Goal: Navigation & Orientation: Find specific page/section

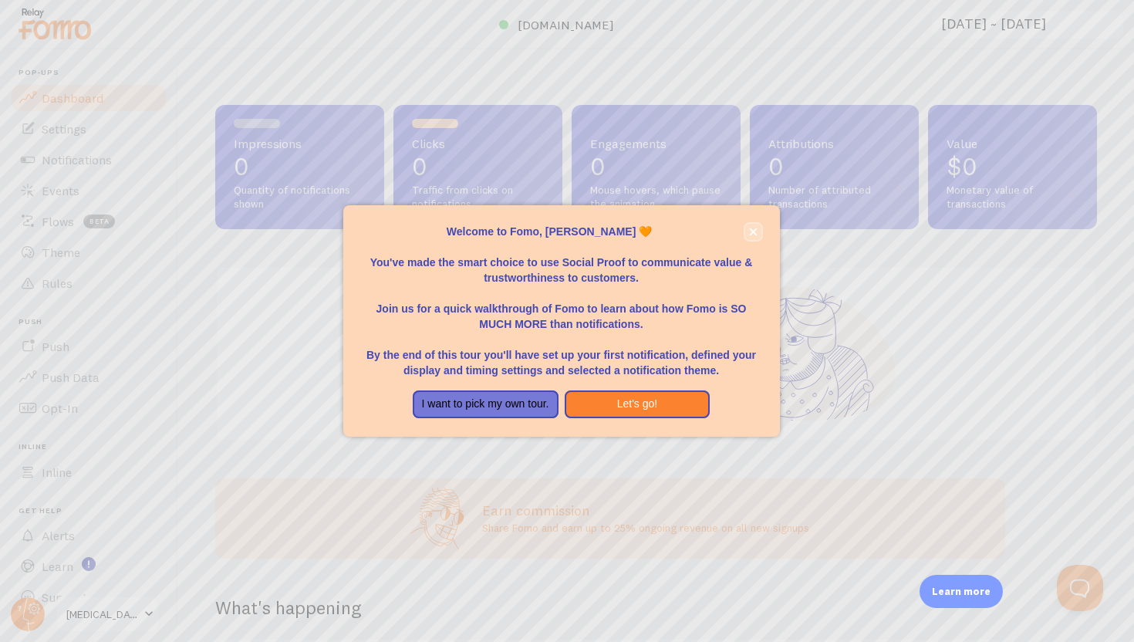
click at [751, 233] on icon "close," at bounding box center [753, 232] width 8 height 8
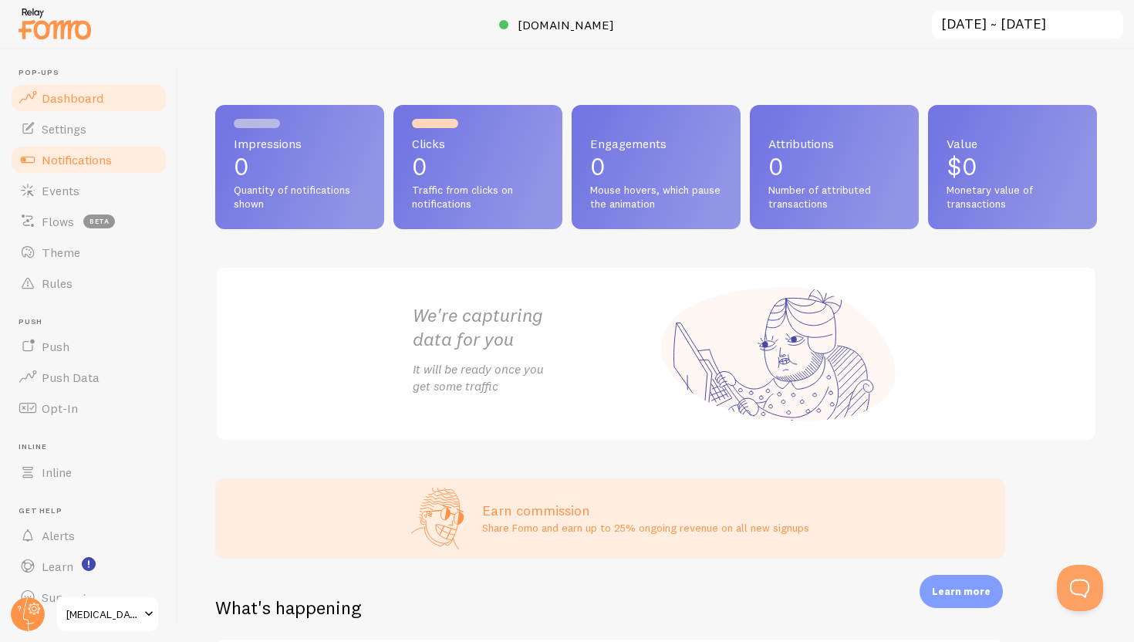
click at [114, 168] on link "Notifications" at bounding box center [88, 159] width 159 height 31
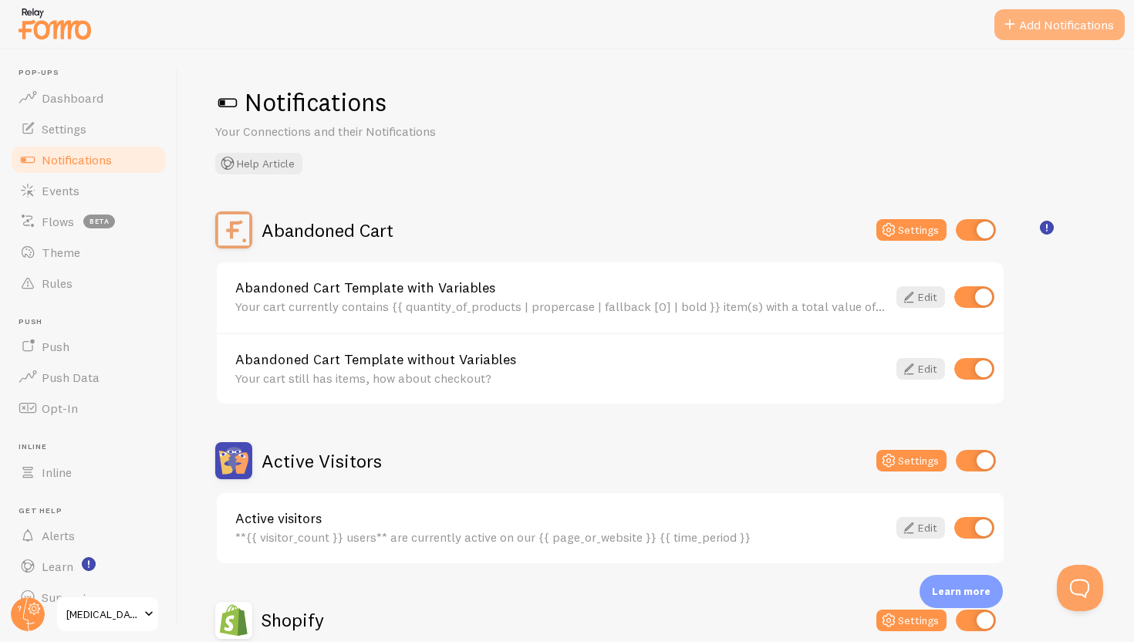
click at [1082, 14] on button "Add Notifications" at bounding box center [1059, 24] width 130 height 31
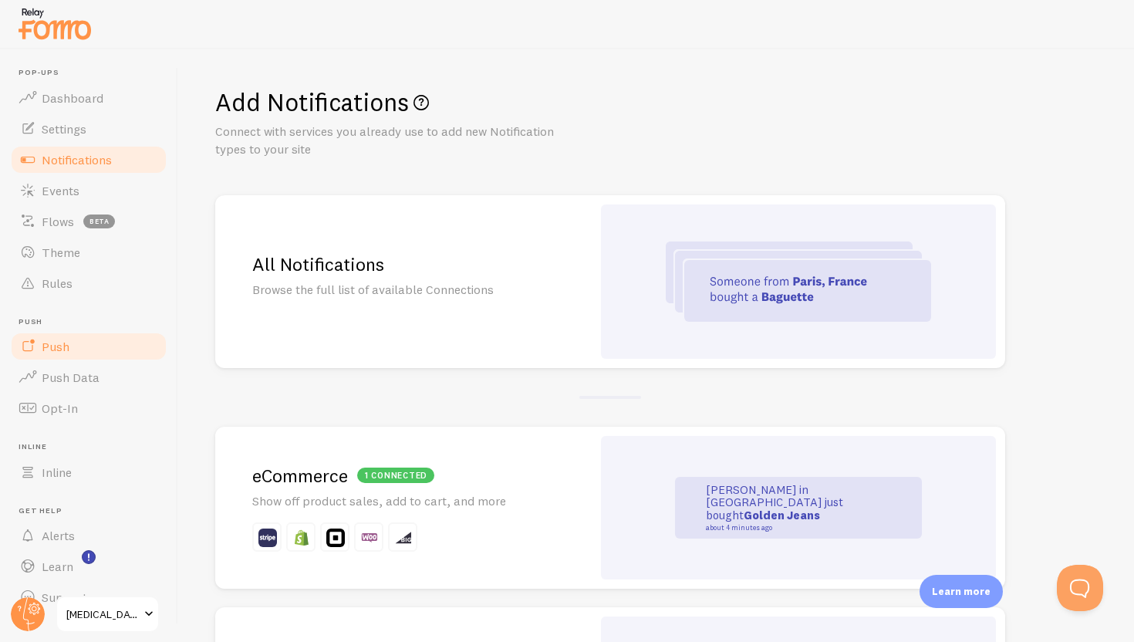
scroll to position [26, 0]
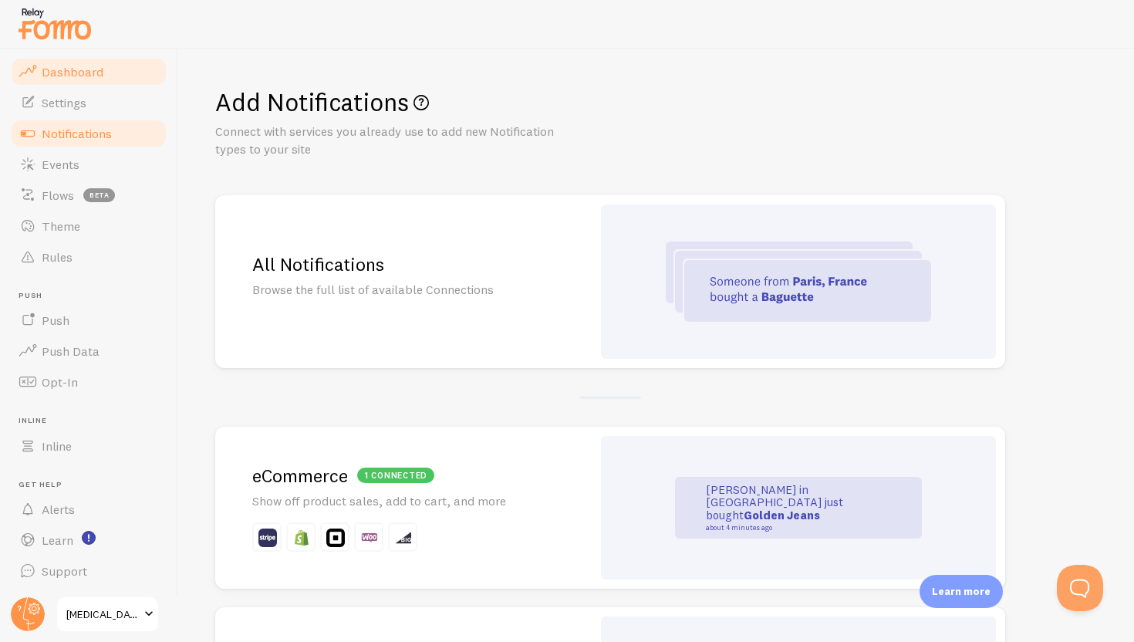
click at [118, 73] on link "Dashboard" at bounding box center [88, 71] width 159 height 31
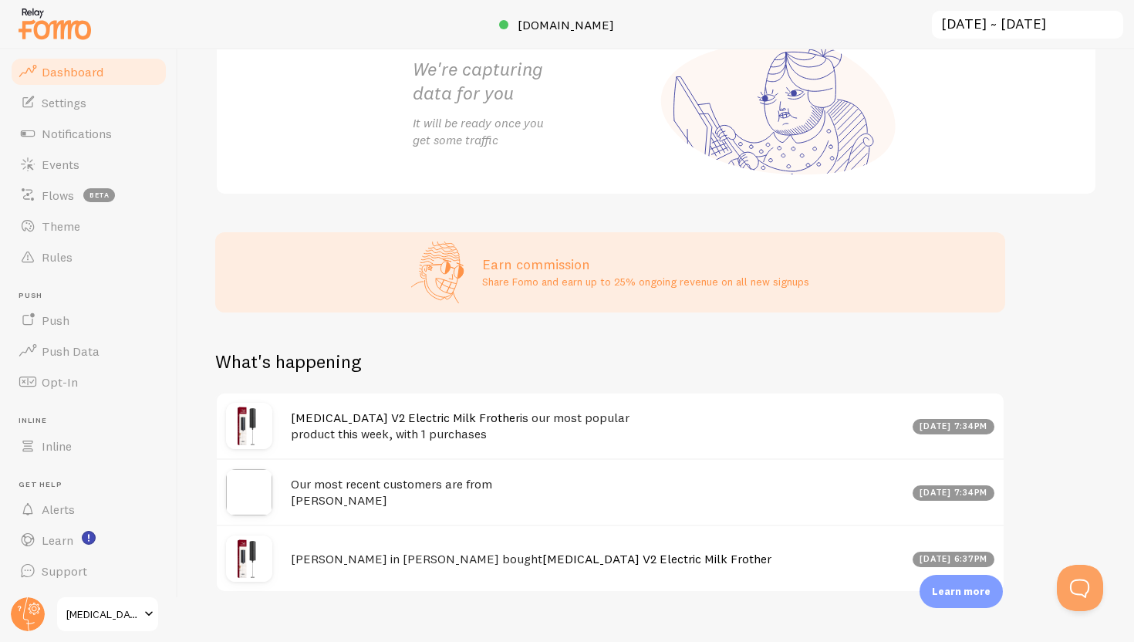
scroll to position [271, 0]
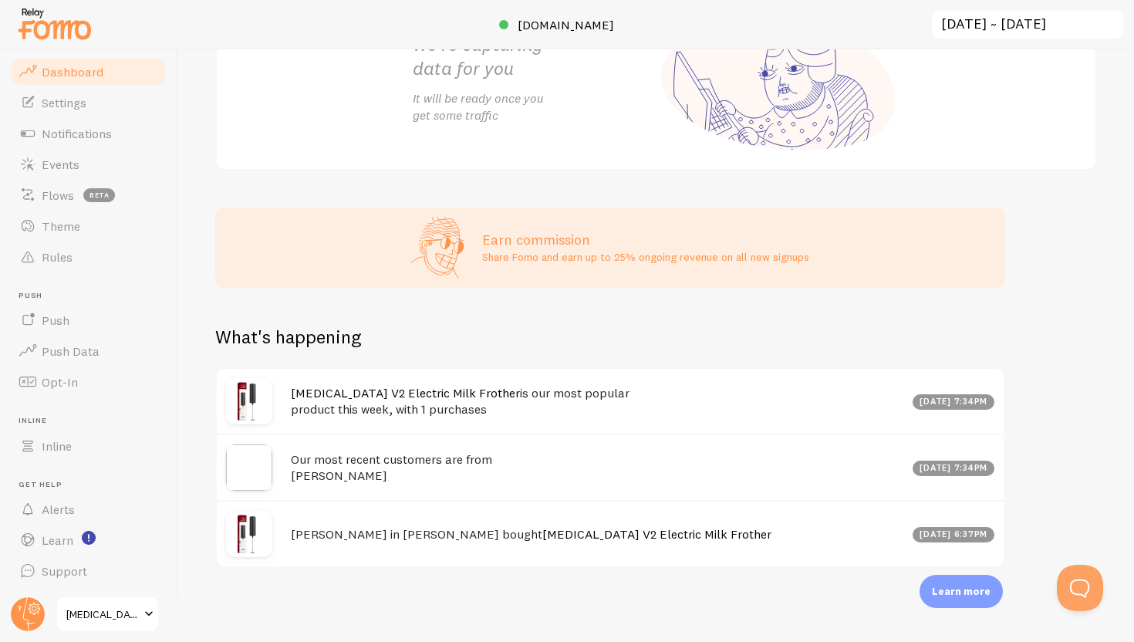
click at [962, 524] on div "Robin in Nelson, Nelson bought FROVA V2 Electric Milk Frother Sep 17th @ 6:37pm" at bounding box center [610, 533] width 787 height 66
click at [920, 527] on div "[DATE] 6:37pm" at bounding box center [953, 534] width 83 height 15
click at [608, 526] on link "[MEDICAL_DATA] V2 Electric Milk Frother" at bounding box center [656, 533] width 229 height 15
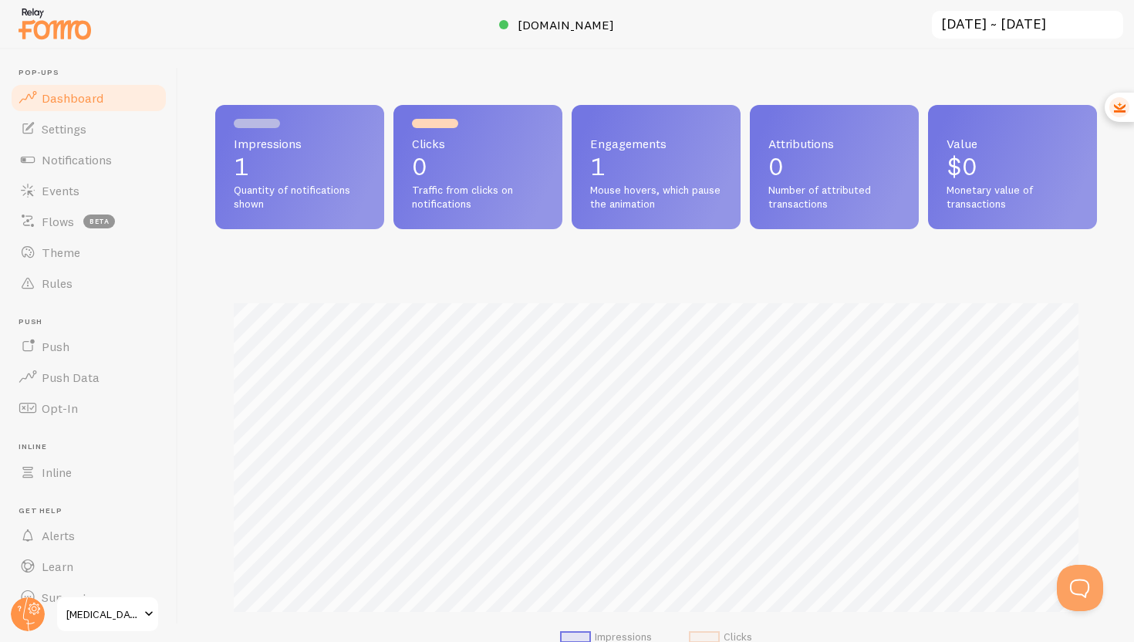
scroll to position [405, 881]
click at [87, 620] on span "[MEDICAL_DATA]" at bounding box center [102, 614] width 73 height 19
